Goal: Information Seeking & Learning: Check status

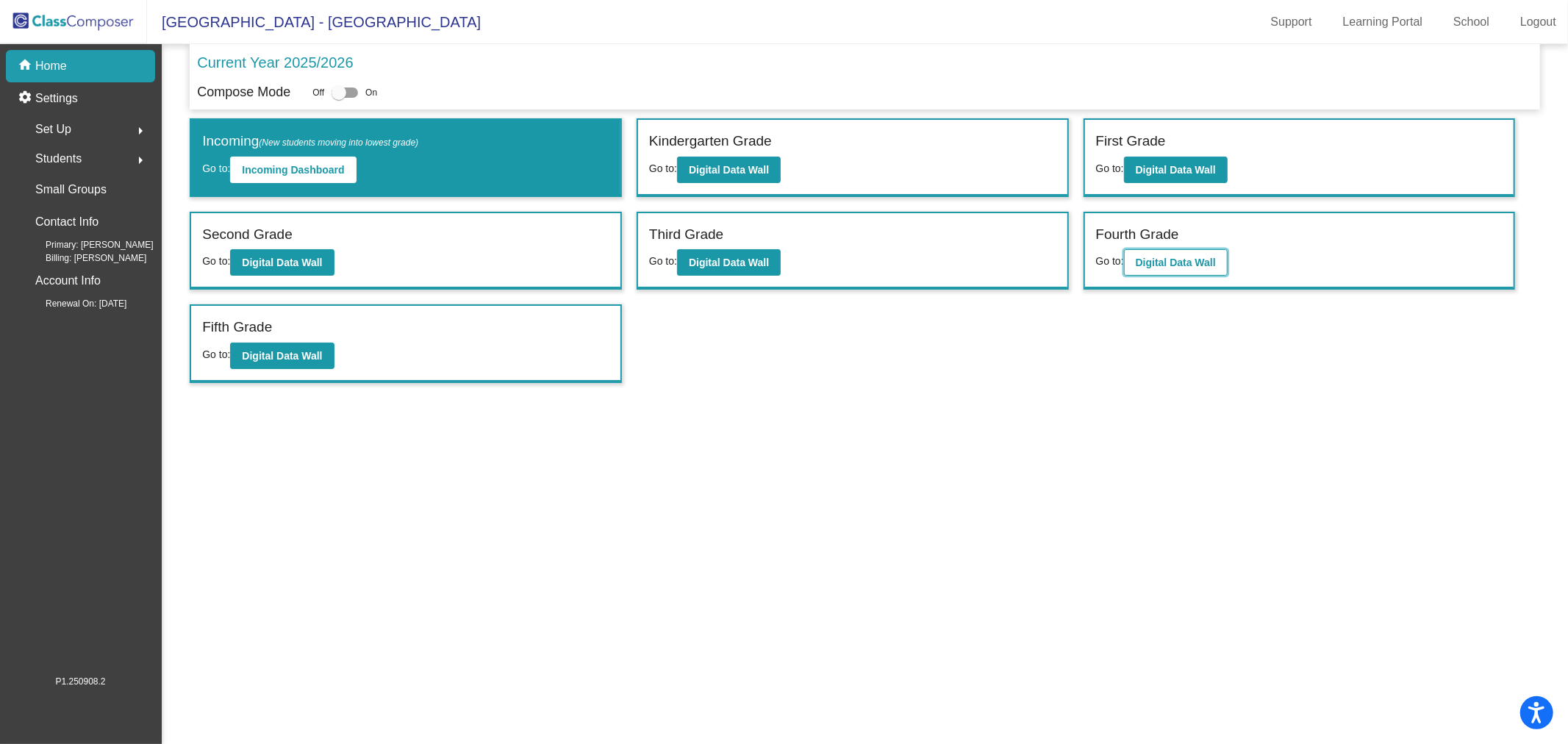
click at [1178, 270] on button "Digital Data Wall" at bounding box center [1175, 262] width 104 height 27
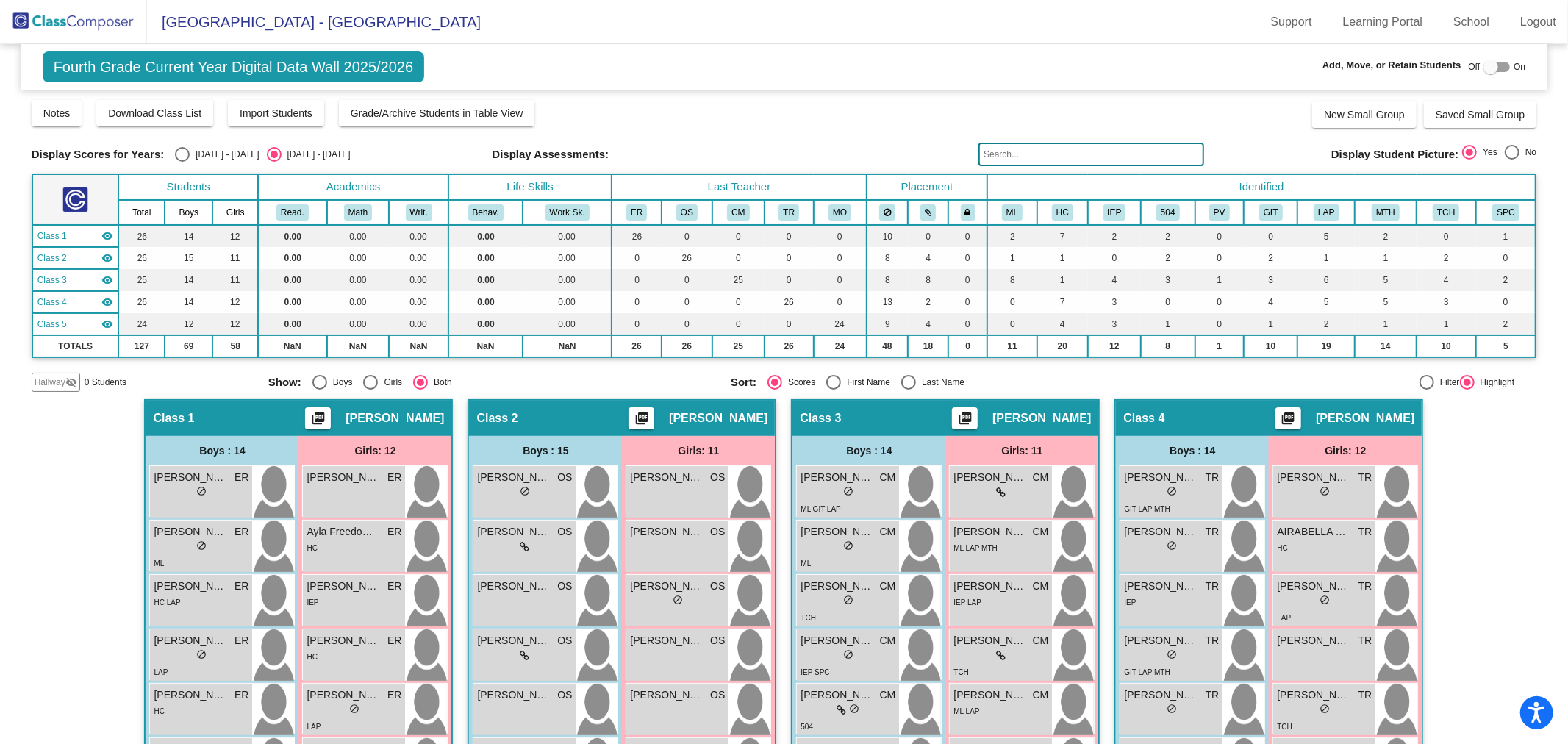
click at [1107, 157] on input "text" at bounding box center [1091, 154] width 226 height 24
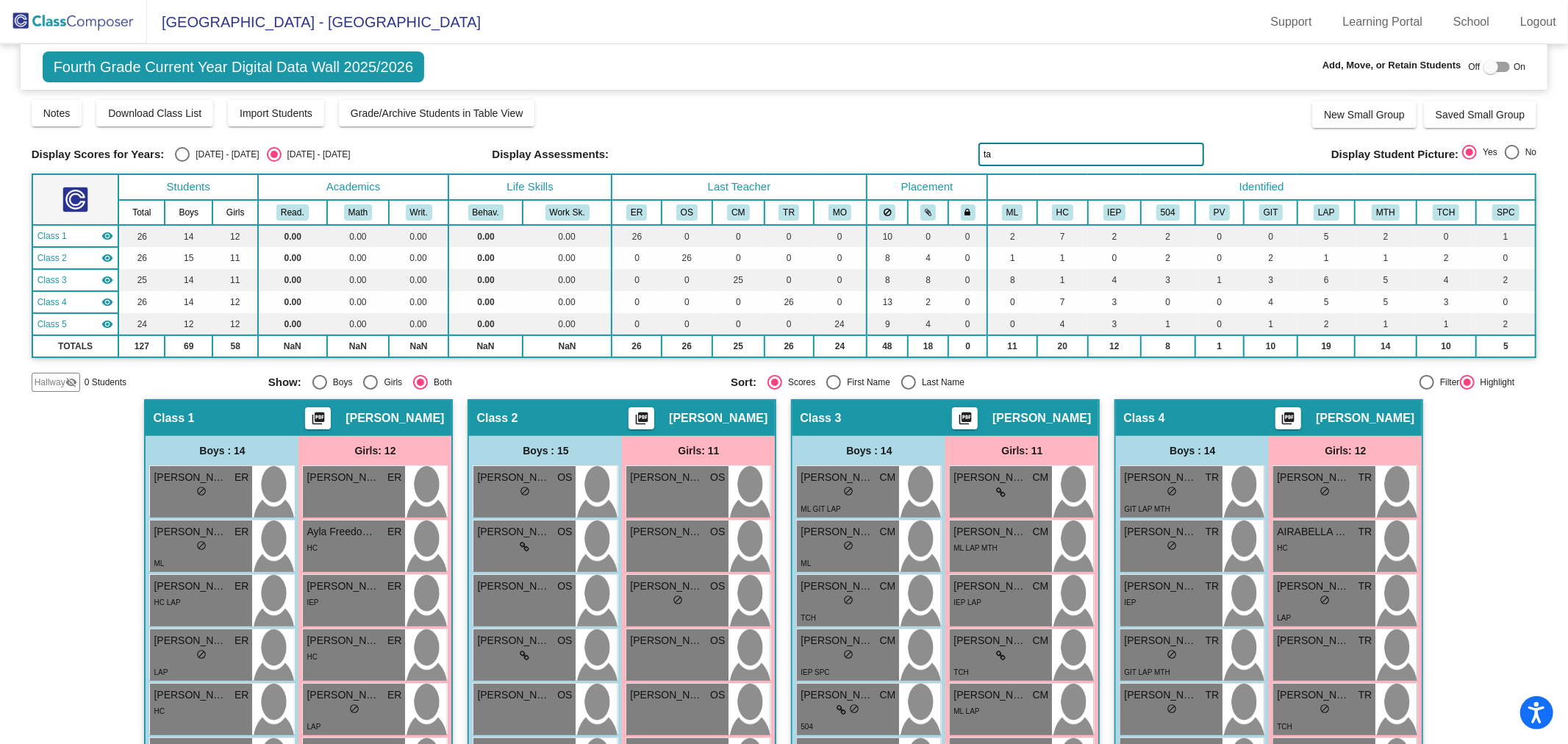
type input "t"
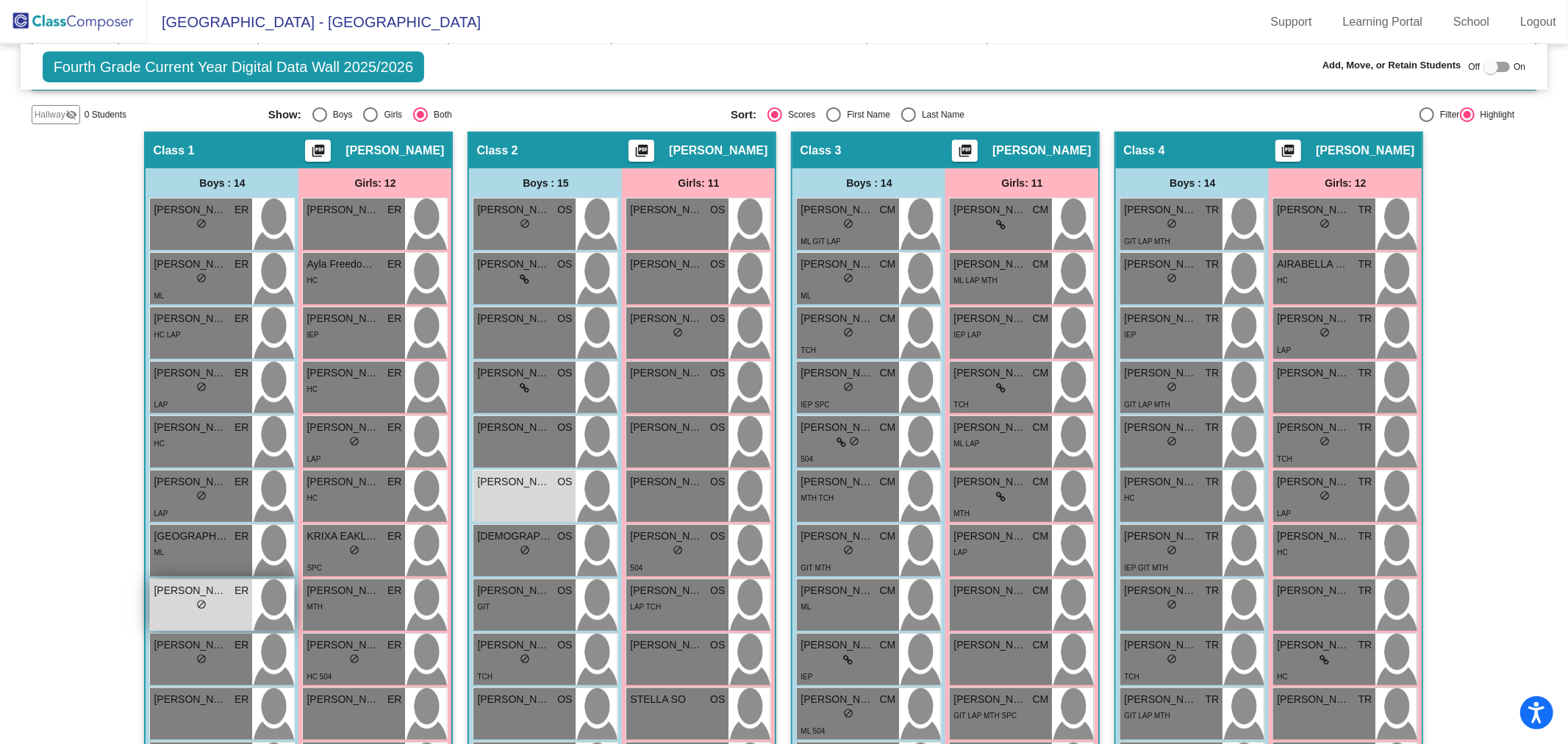
type input "hunter"
click at [199, 609] on div "lock do_not_disturb_alt" at bounding box center [201, 606] width 10 height 15
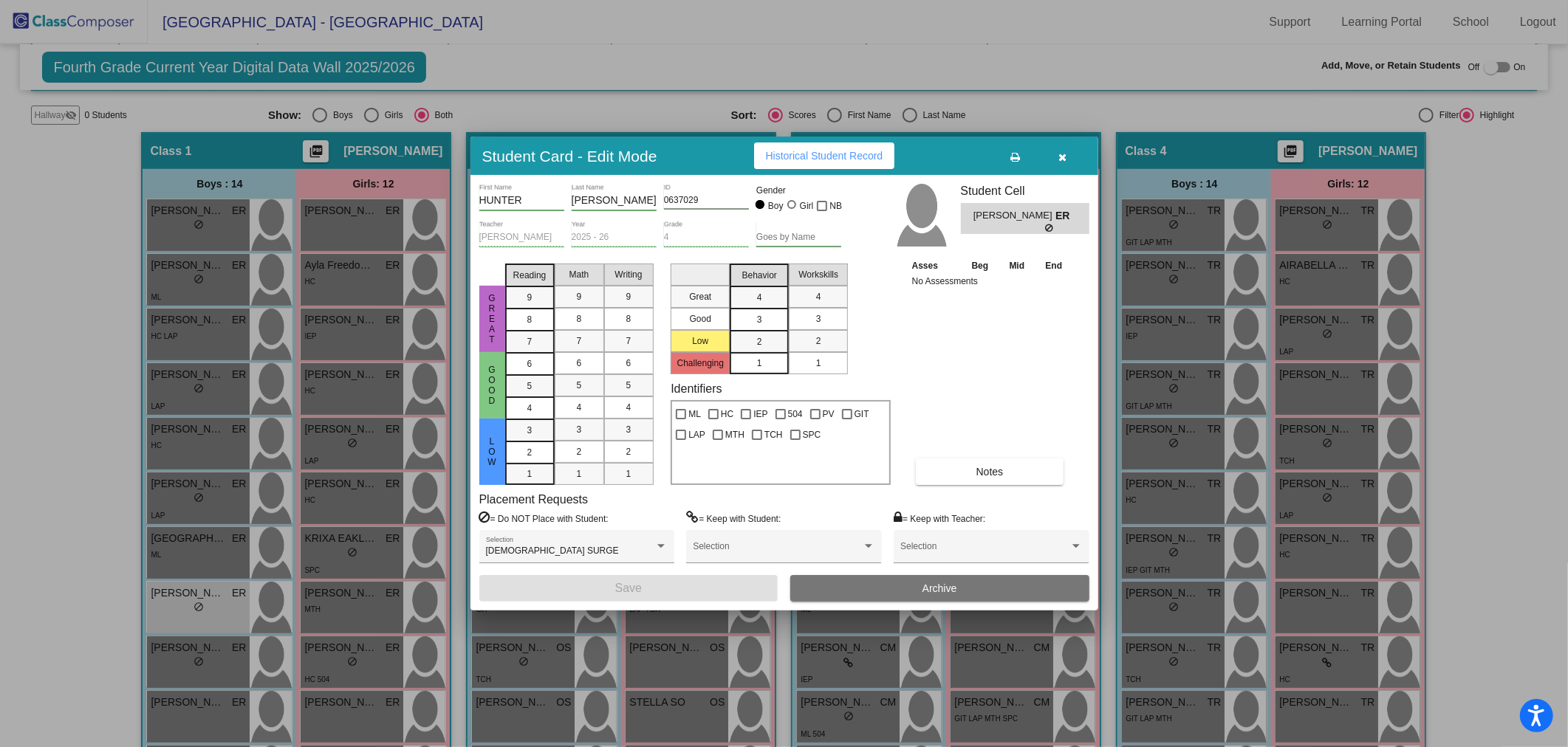
click at [1064, 156] on icon "button" at bounding box center [1062, 156] width 9 height 10
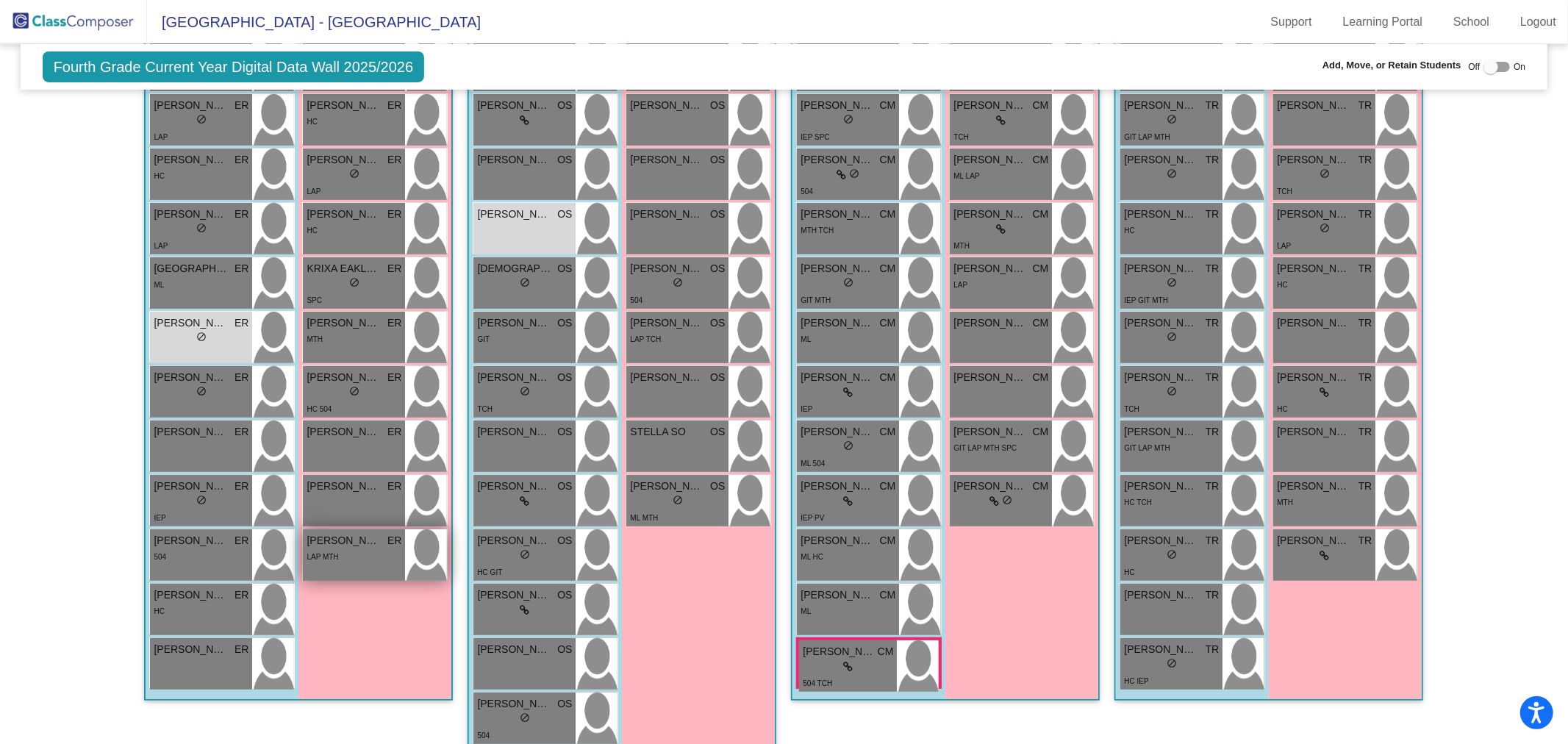
scroll to position [0, 0]
